Goal: Information Seeking & Learning: Check status

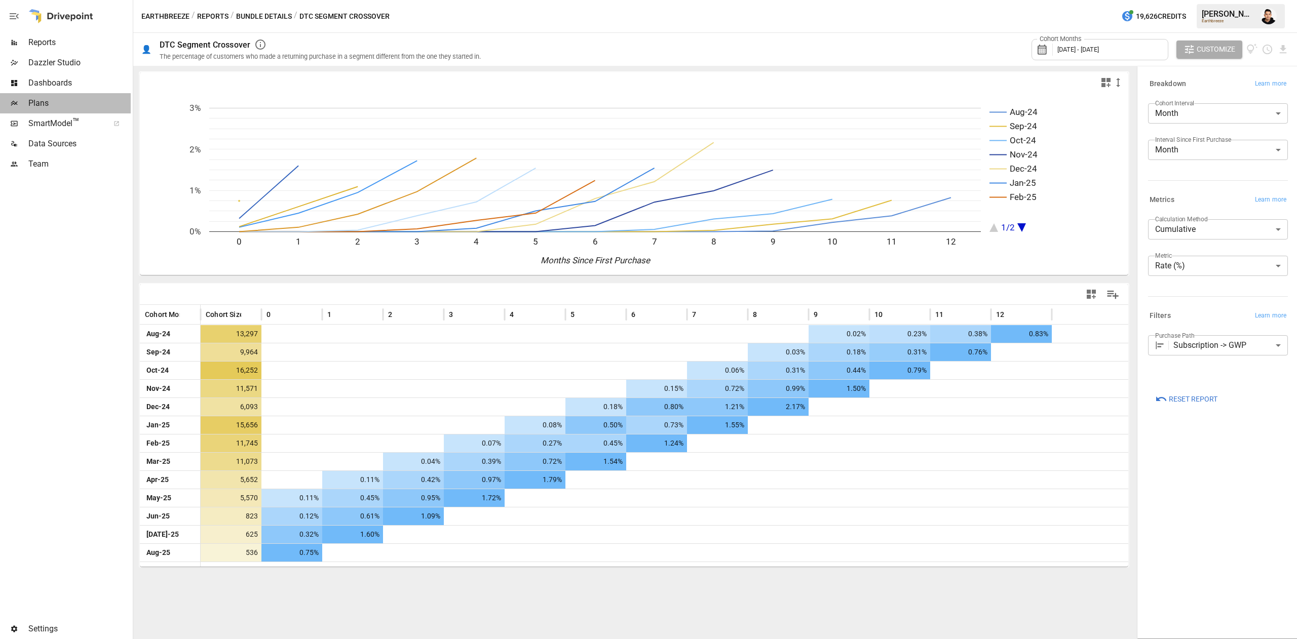
click at [35, 99] on span "Plans" at bounding box center [79, 103] width 102 height 12
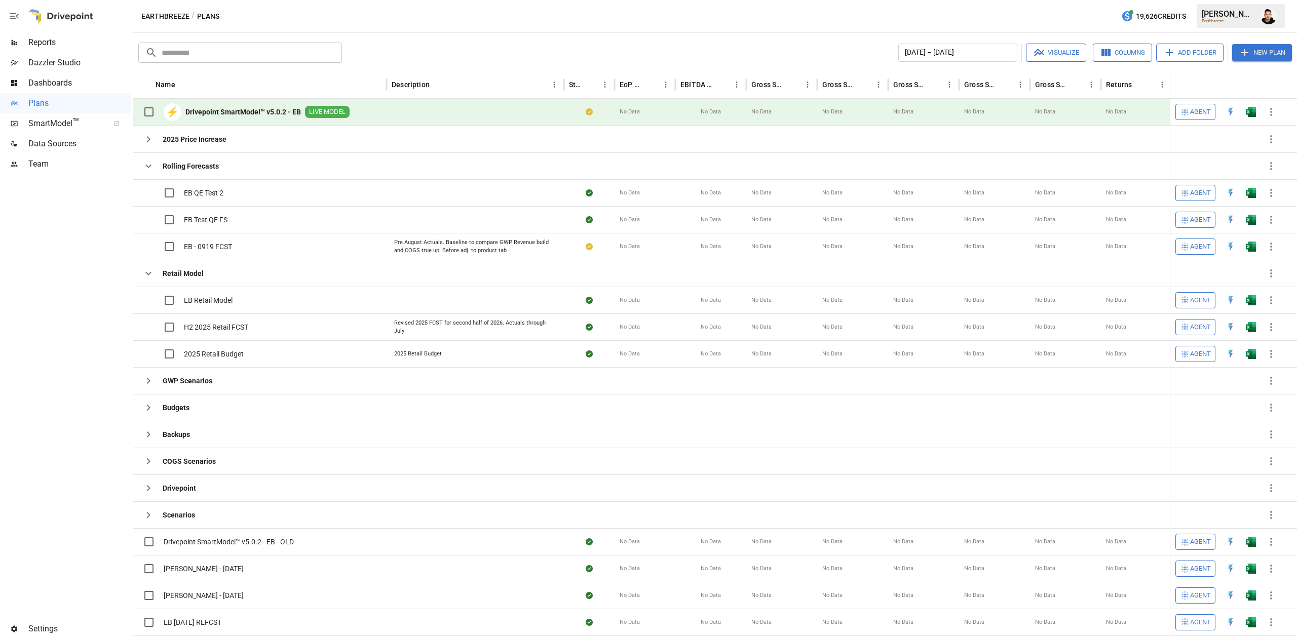
click at [53, 41] on span "Reports" at bounding box center [79, 42] width 102 height 12
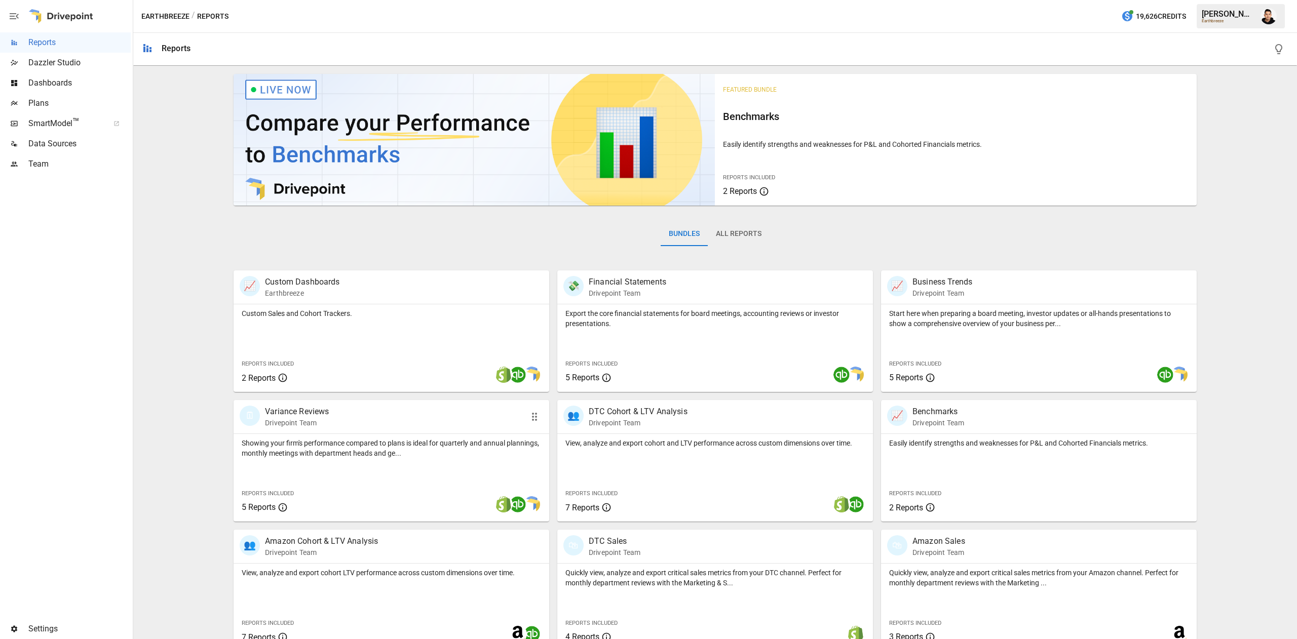
scroll to position [16, 0]
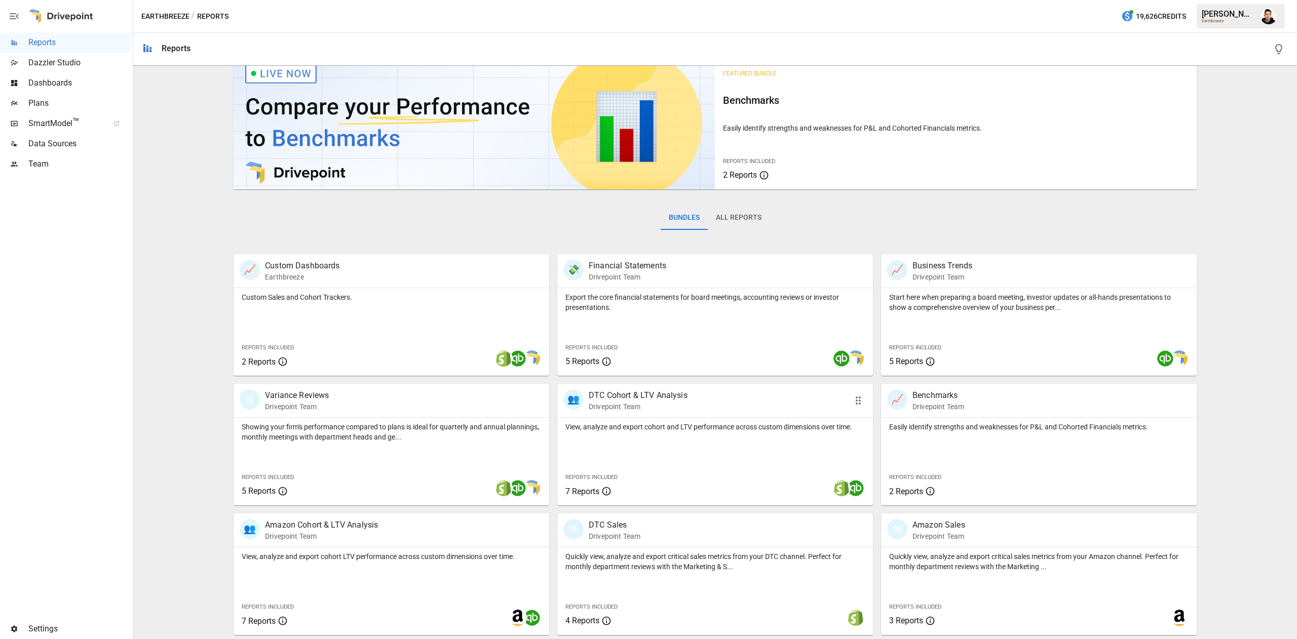
click at [692, 463] on div "View, analyze and export cohort and LTV performance across custom dimensions ov…" at bounding box center [715, 462] width 316 height 88
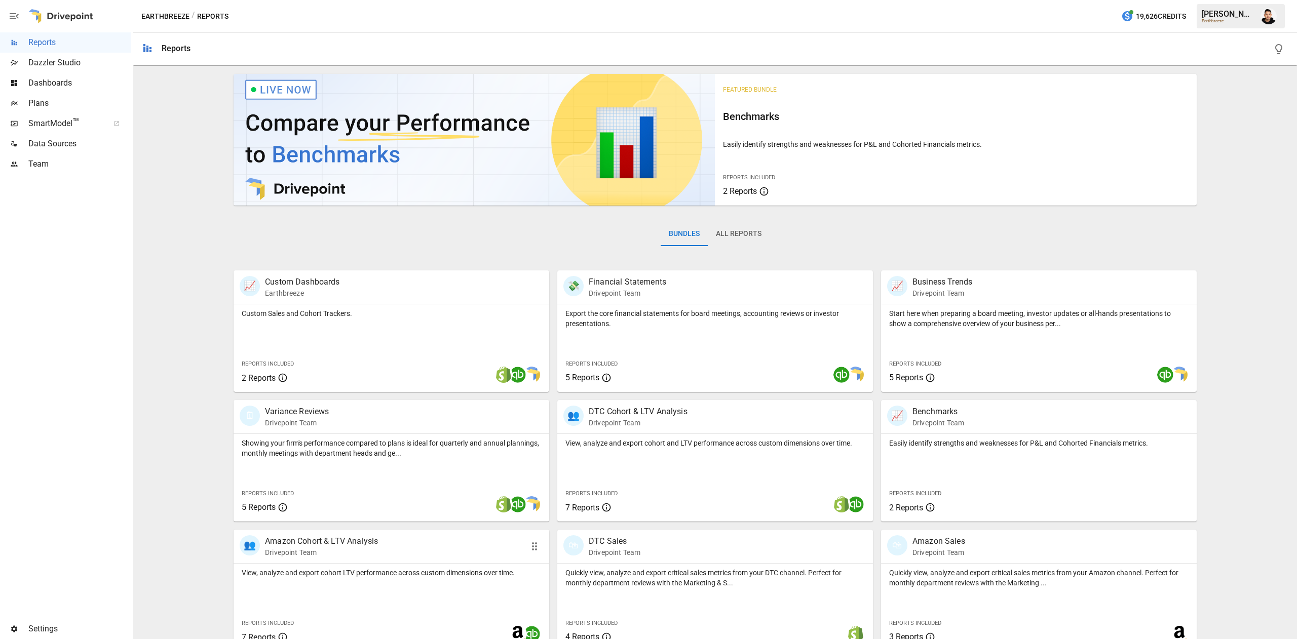
scroll to position [16, 0]
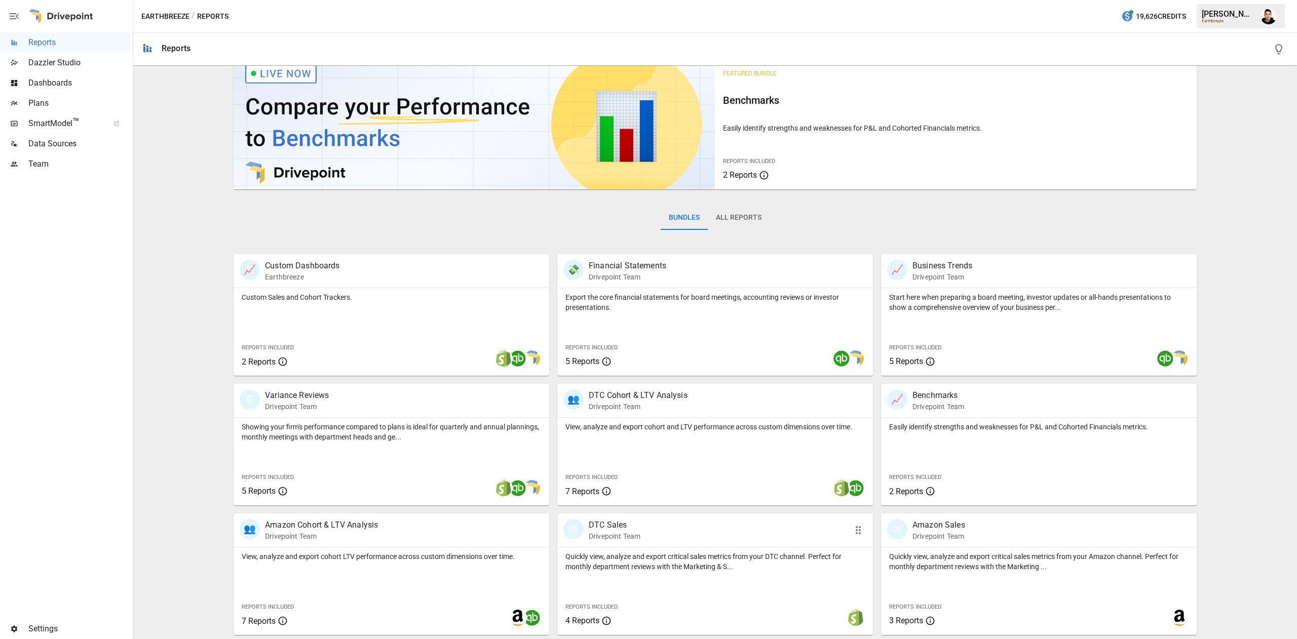
click at [730, 570] on p "Quickly view, analyze and export critical sales metrics from your DTC channel. …" at bounding box center [714, 562] width 299 height 20
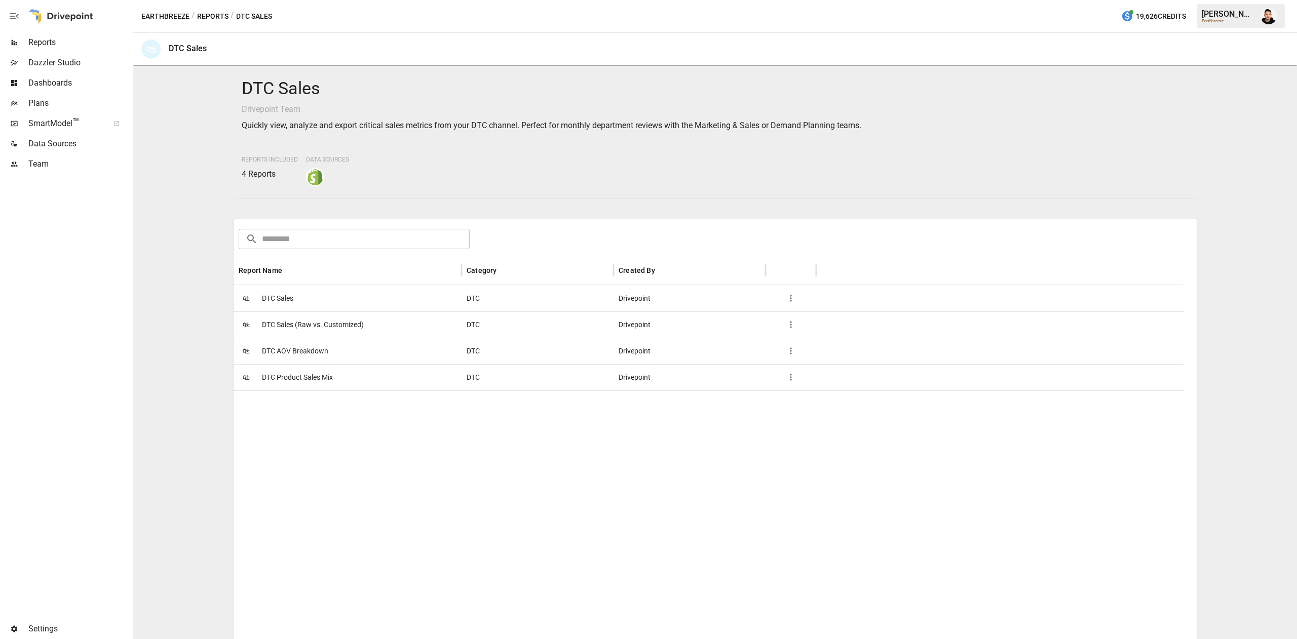
click at [284, 291] on span "DTC Sales" at bounding box center [277, 299] width 31 height 26
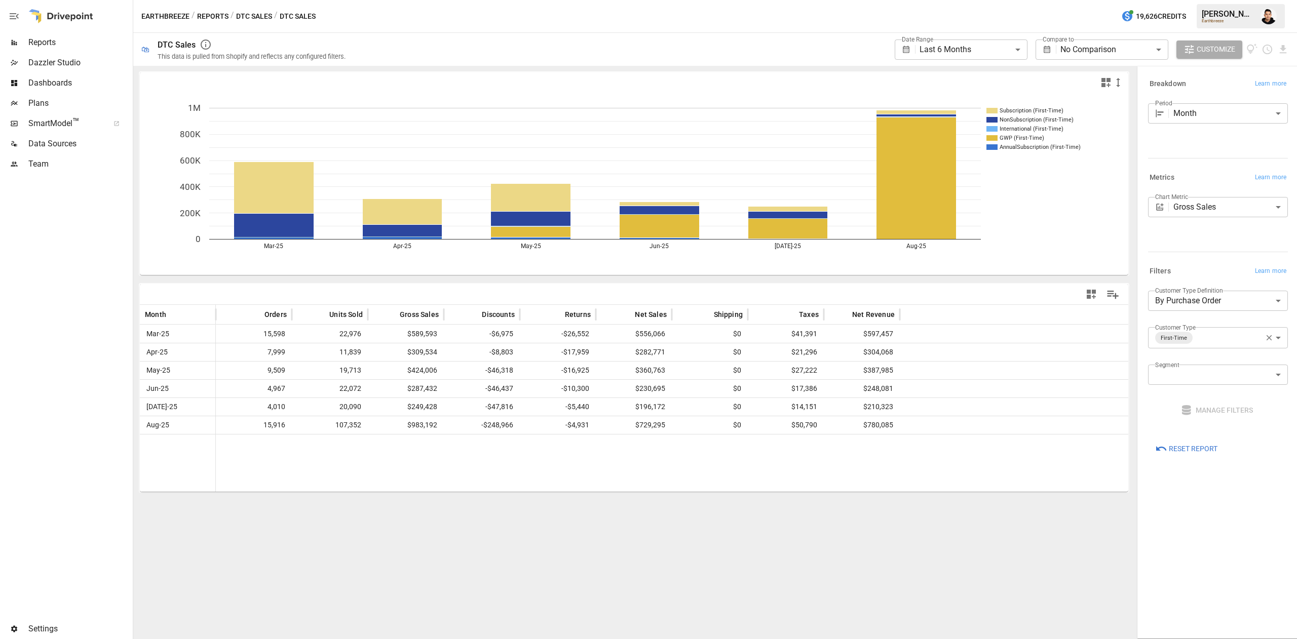
click at [246, 18] on button "DTC Sales" at bounding box center [254, 16] width 36 height 13
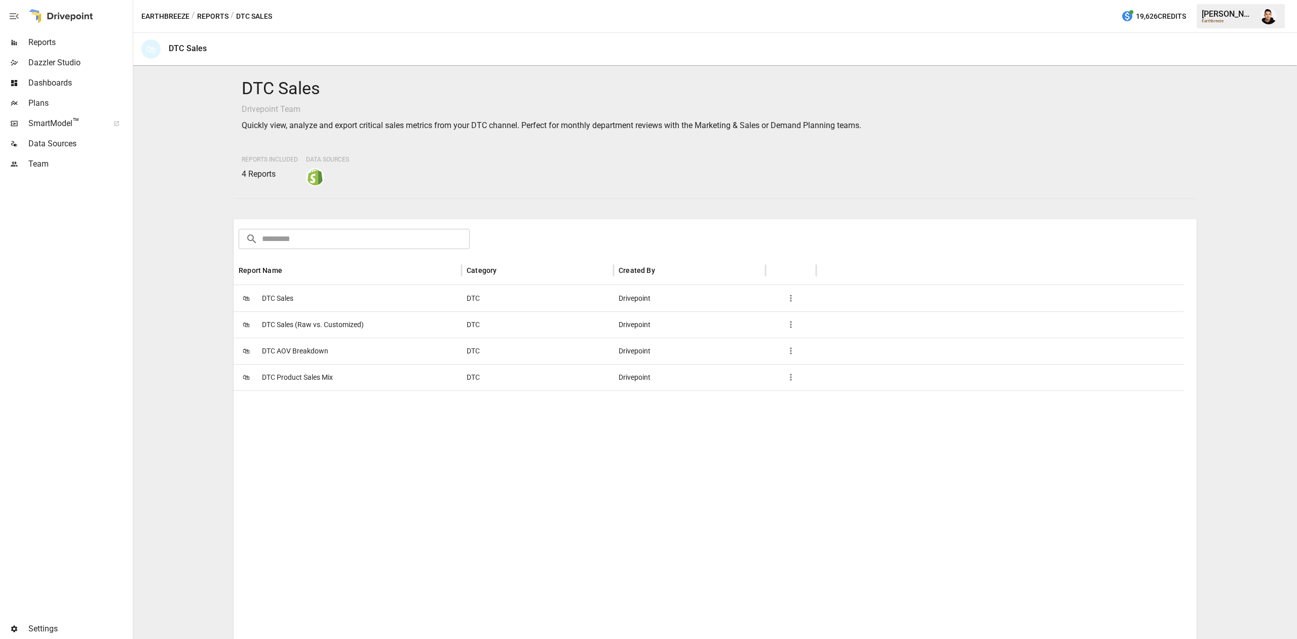
click at [299, 351] on span "DTC AOV Breakdown" at bounding box center [295, 351] width 66 height 26
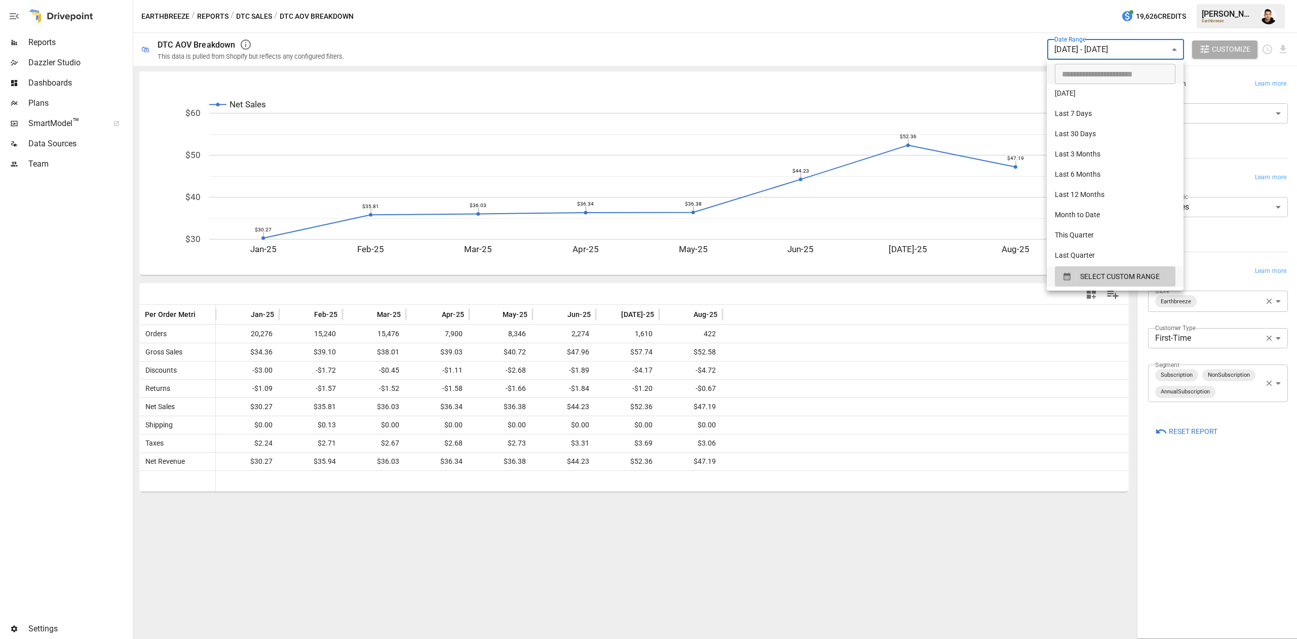
click at [1167, 0] on body "Reports Dazzler Studio Dashboards Plans SmartModel ™ Data Sources Team Settings…" at bounding box center [648, 0] width 1297 height 0
click at [1186, 426] on div at bounding box center [648, 319] width 1297 height 639
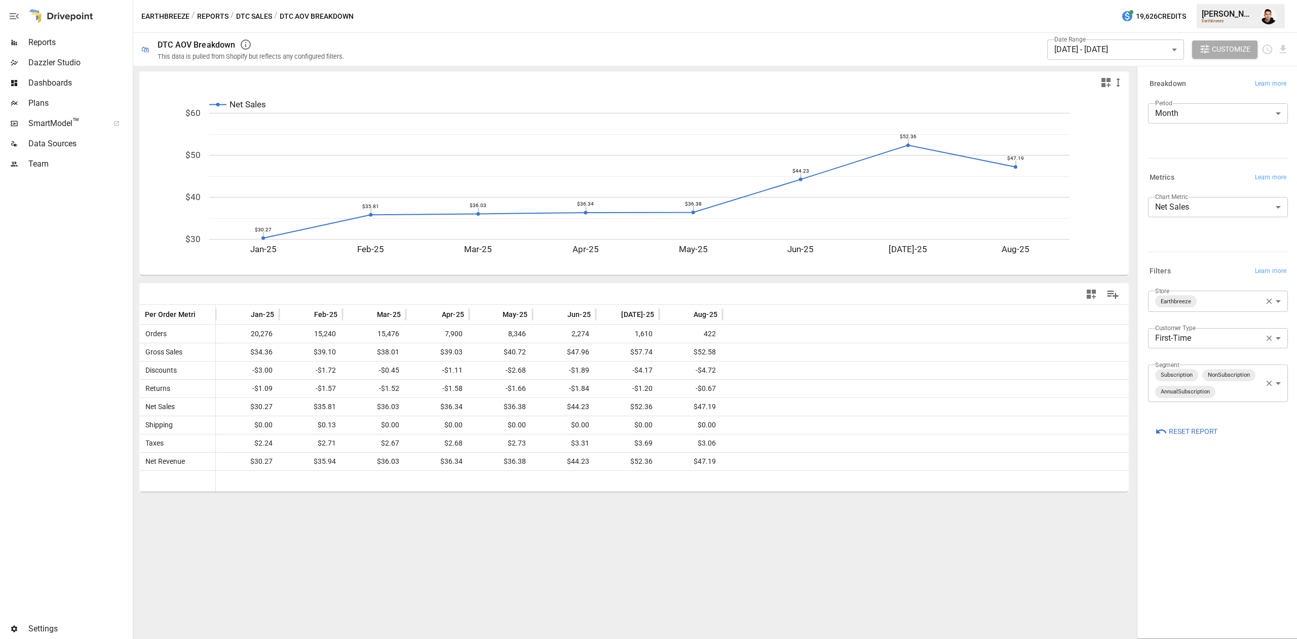
click at [1186, 426] on span "Reset Report" at bounding box center [1193, 432] width 49 height 13
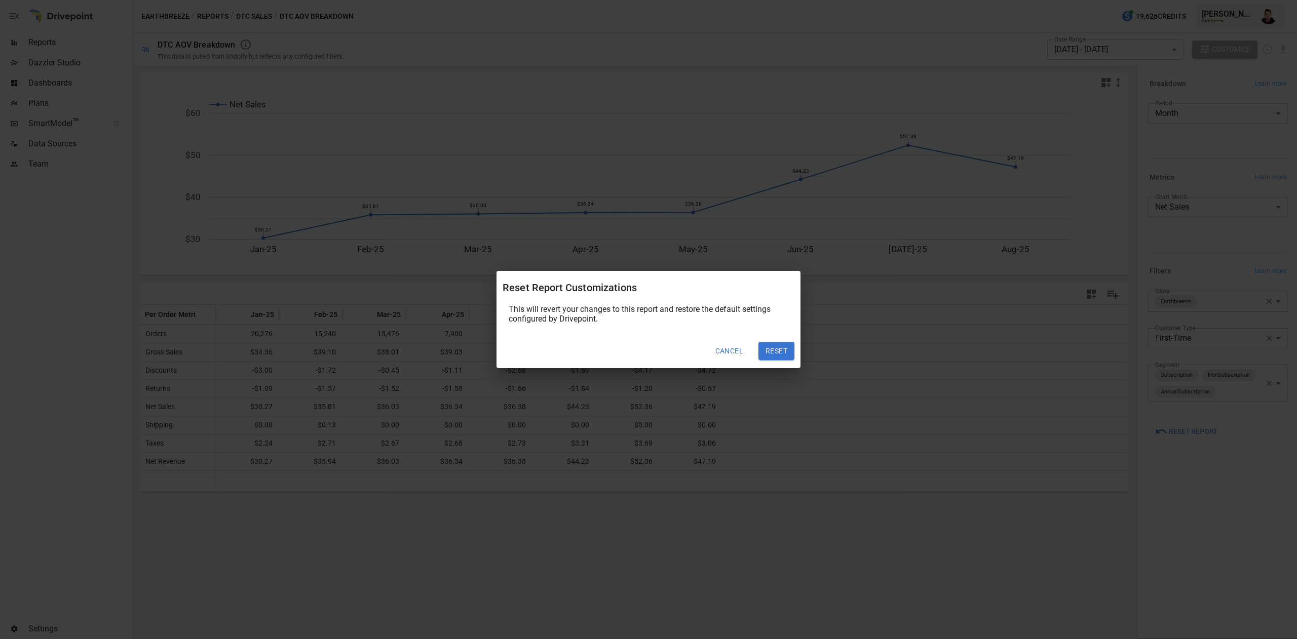
click at [770, 350] on button "Reset" at bounding box center [777, 351] width 36 height 18
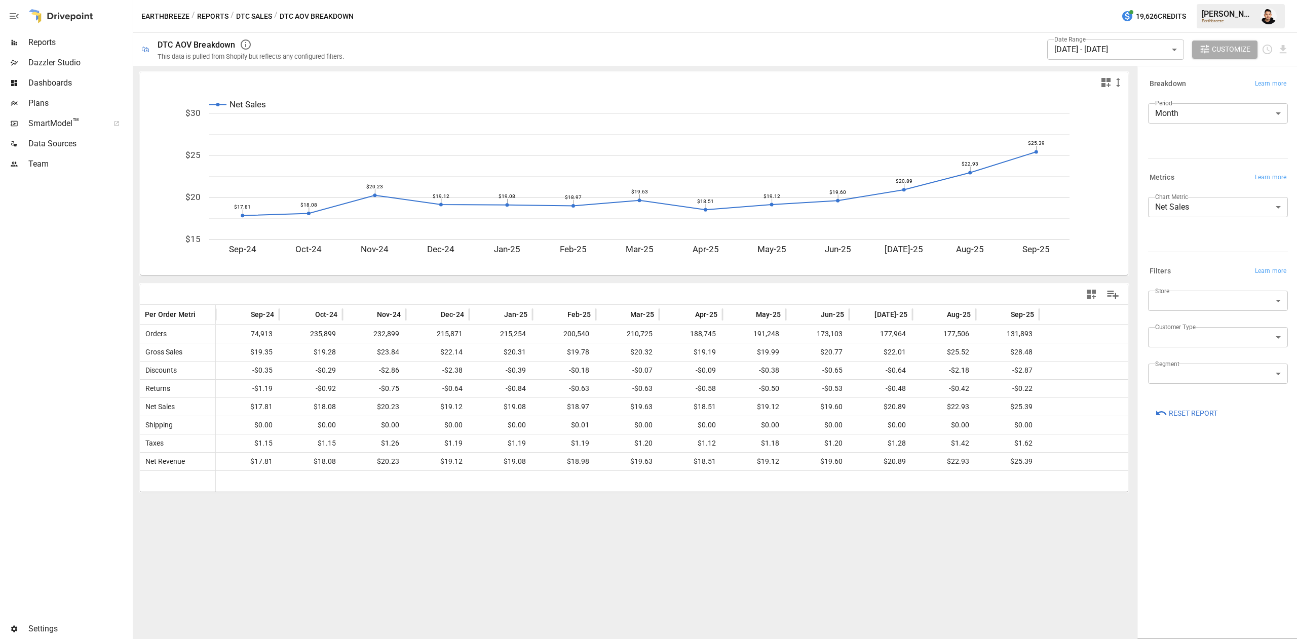
click at [1221, 0] on body "Reports Dazzler Studio Dashboards Plans SmartModel ™ Data Sources Team Settings…" at bounding box center [648, 0] width 1297 height 0
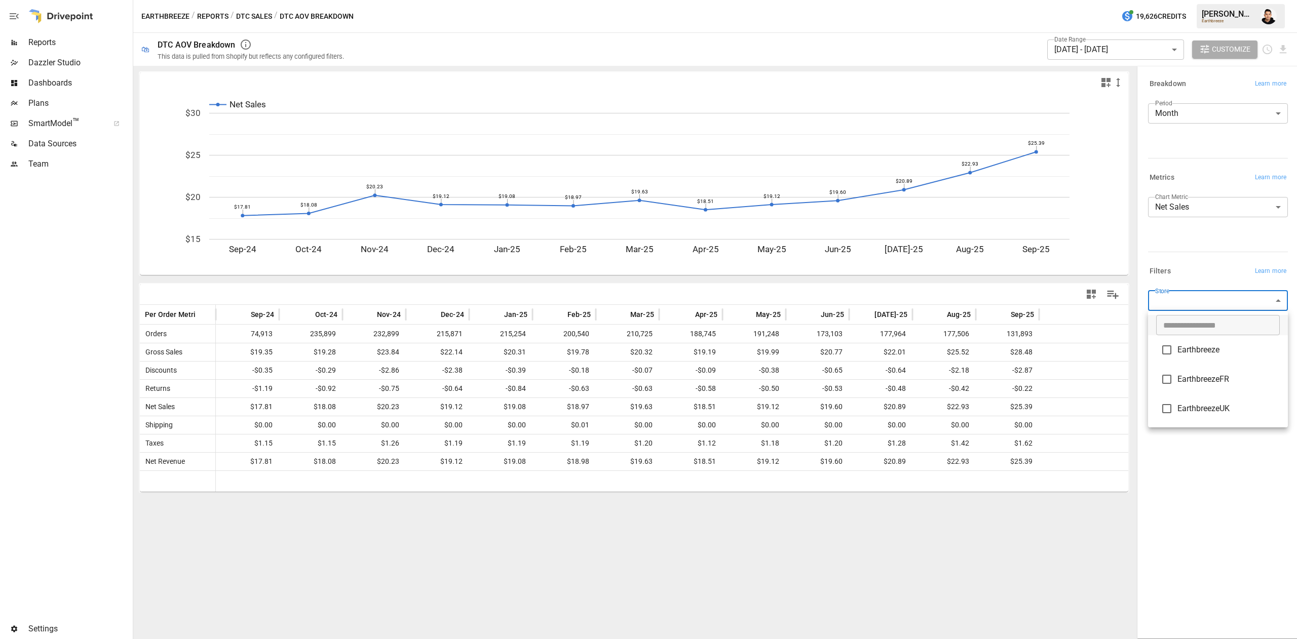
click at [1236, 263] on div at bounding box center [648, 319] width 1297 height 639
click at [1229, 0] on body "Reports Dazzler Studio Dashboards Plans SmartModel ™ Data Sources Team Settings…" at bounding box center [648, 0] width 1297 height 0
drag, startPoint x: 1189, startPoint y: 368, endPoint x: 1206, endPoint y: 346, distance: 28.1
click at [1206, 346] on ul "​ Earthbreeze EarthbreezeFR EarthbreezeUK" at bounding box center [1218, 369] width 140 height 117
click at [1206, 346] on span "Earthbreeze" at bounding box center [1229, 350] width 102 height 12
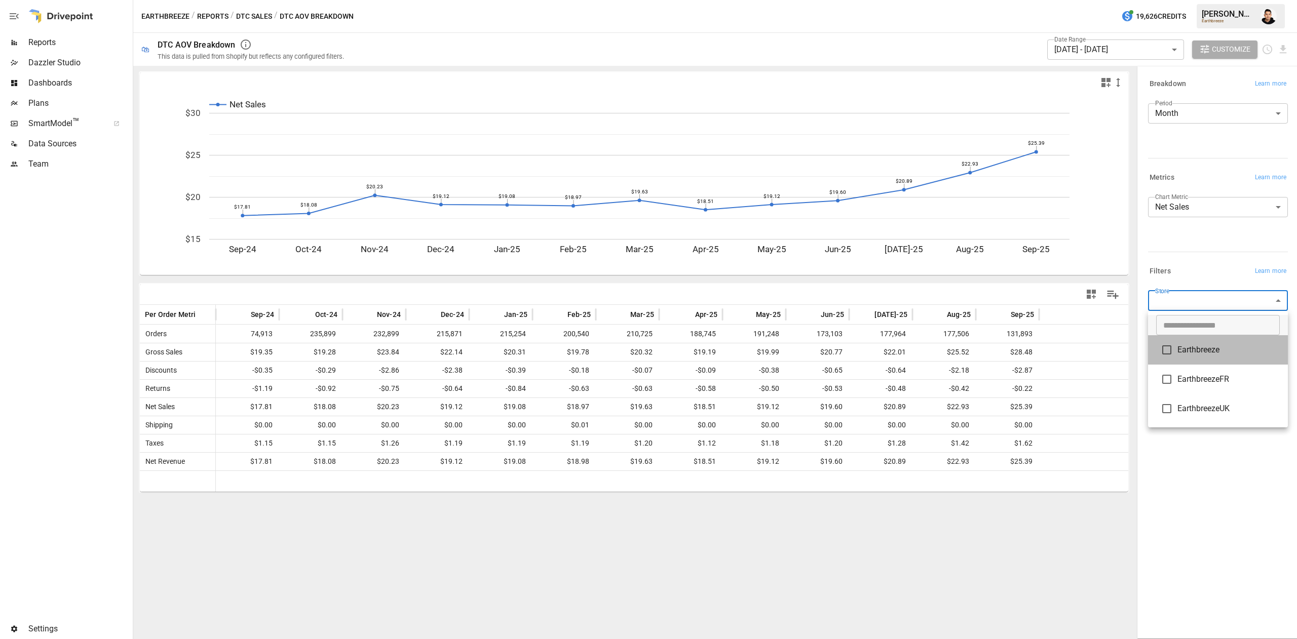
type input "**********"
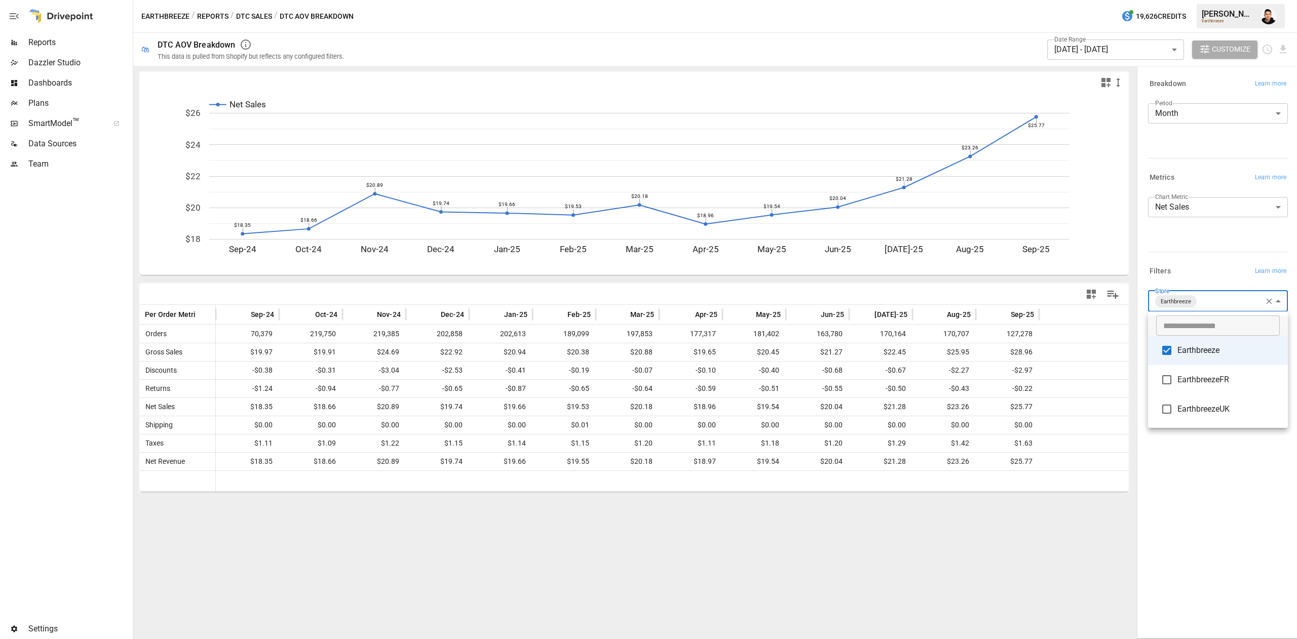
click at [1215, 254] on div at bounding box center [648, 319] width 1297 height 639
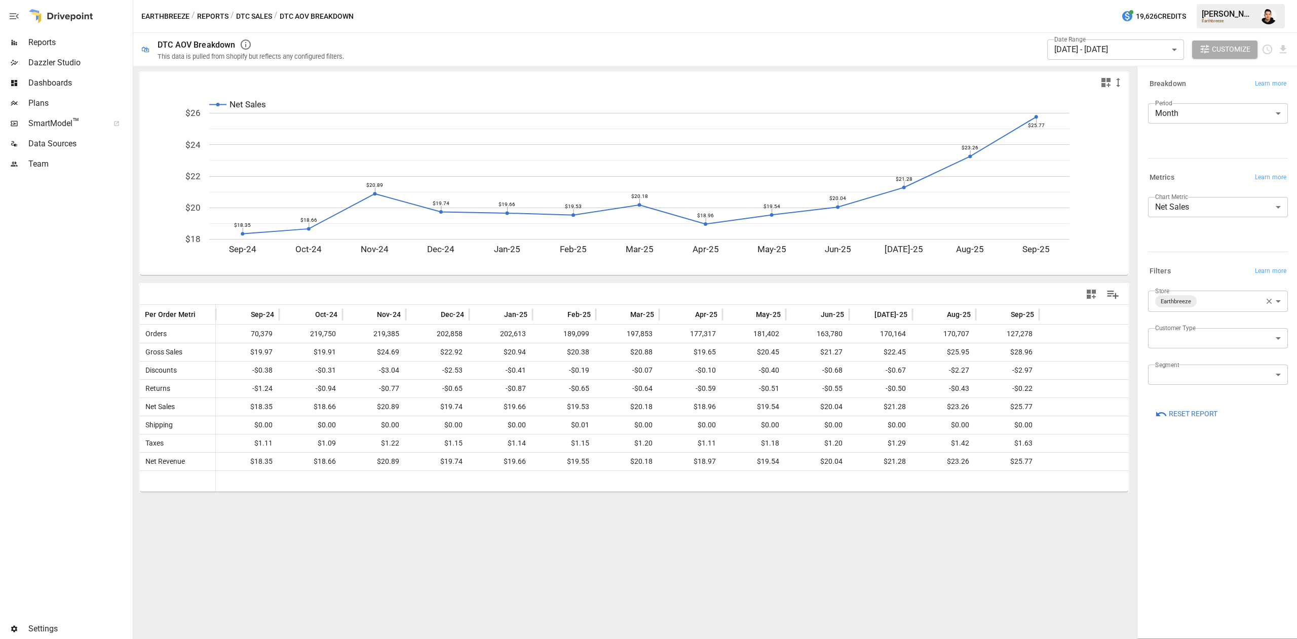
click at [1211, 349] on div "Customer Type ​" at bounding box center [1218, 342] width 140 height 28
click at [1227, 0] on body "Reports Dazzler Studio Dashboards Plans SmartModel ™ Data Sources Team Settings…" at bounding box center [648, 0] width 1297 height 0
click at [1216, 362] on span "First-Time" at bounding box center [1218, 362] width 124 height 12
type input "**********"
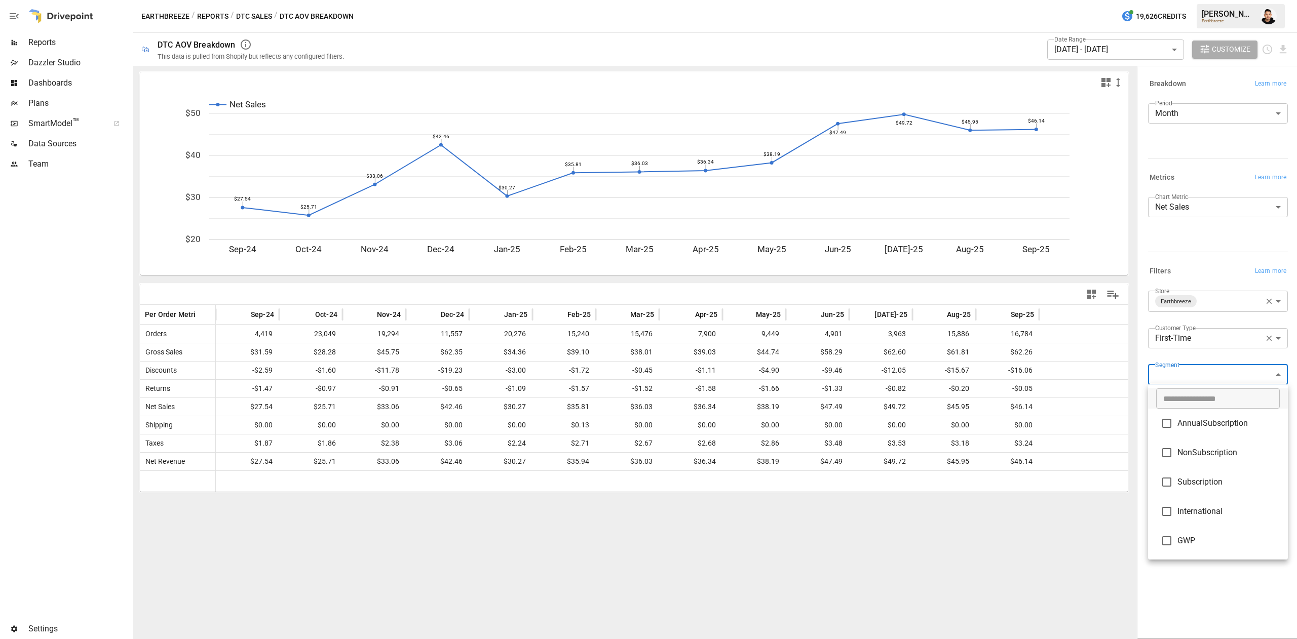
click at [1194, 0] on body "Reports Dazzler Studio Dashboards Plans SmartModel ™ Data Sources Team Settings…" at bounding box center [648, 0] width 1297 height 0
click at [1192, 552] on li "GWP" at bounding box center [1218, 540] width 140 height 29
type input "***"
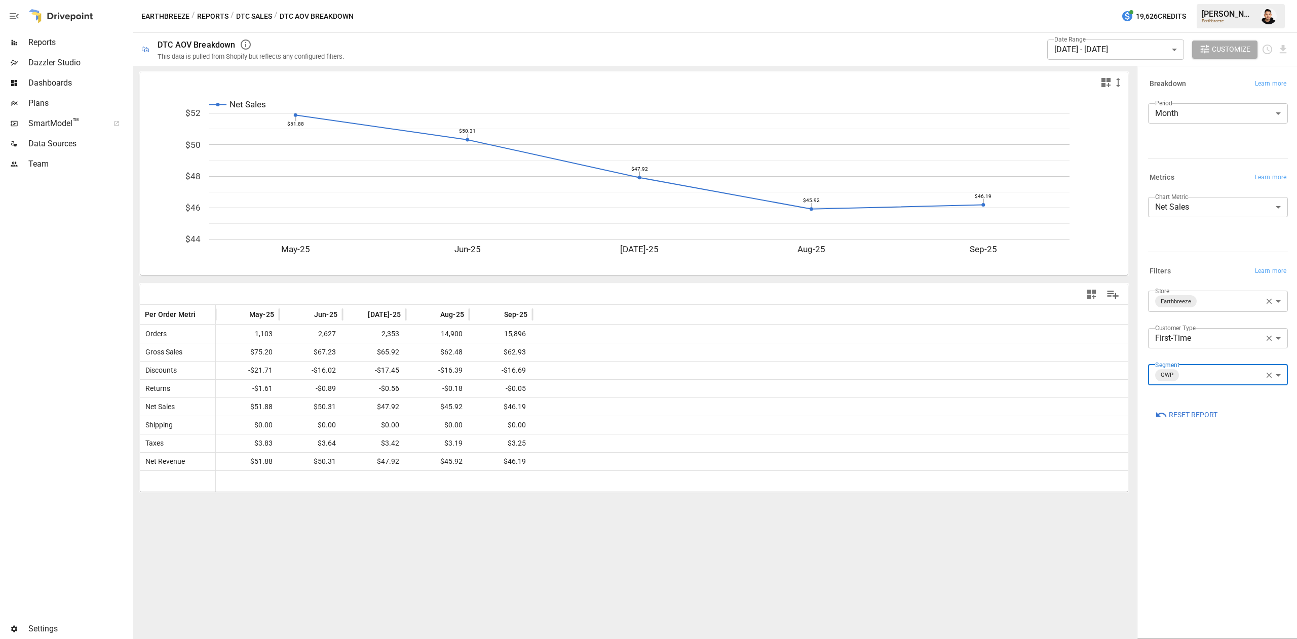
click at [1264, 375] on button "button" at bounding box center [1269, 375] width 13 height 13
